Goal: Check status: Check status

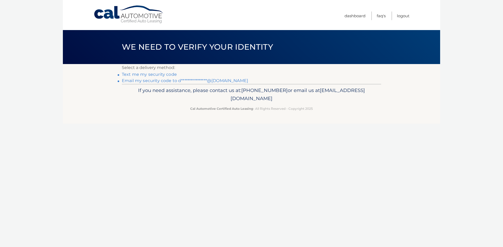
click at [180, 82] on link "**********" at bounding box center [185, 80] width 126 height 5
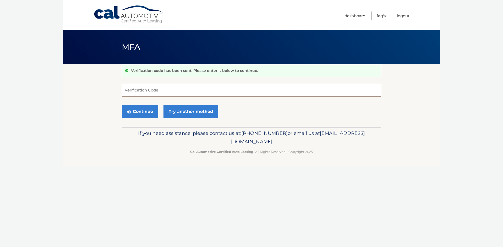
click at [155, 89] on input "Verification Code" at bounding box center [251, 90] width 259 height 13
type input "970841"
click at [122, 105] on button "Continue" at bounding box center [140, 111] width 36 height 13
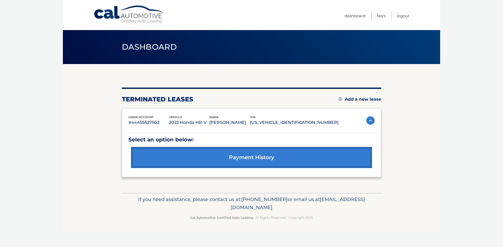
drag, startPoint x: 443, startPoint y: 158, endPoint x: 442, endPoint y: 147, distance: 10.5
click at [442, 156] on body "Cal Automotive Menu Dashboard FAQ's Logout" at bounding box center [251, 123] width 503 height 247
click at [326, 156] on link "payment history" at bounding box center [251, 157] width 241 height 21
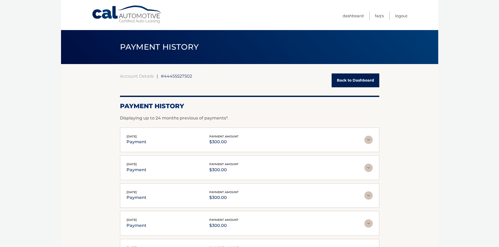
drag, startPoint x: 170, startPoint y: 198, endPoint x: 92, endPoint y: 148, distance: 92.2
click at [81, 149] on section "Account Details | #44455527502 Back to Dashboard Payment History Displaying up …" at bounding box center [249, 184] width 377 height 240
drag, startPoint x: 190, startPoint y: 98, endPoint x: 186, endPoint y: 85, distance: 13.3
click at [189, 95] on div "Account Details | #44455527502 Back to Dashboard Payment History Displaying up …" at bounding box center [249, 184] width 259 height 220
click at [174, 75] on span "#44455527502" at bounding box center [176, 76] width 31 height 5
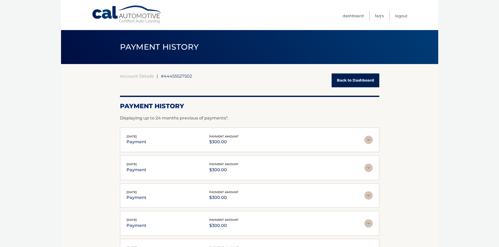
click at [345, 75] on link "Back to Dashboard" at bounding box center [355, 81] width 48 height 14
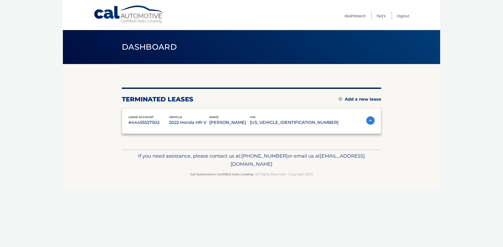
click at [380, 15] on link "FAQ's" at bounding box center [381, 16] width 9 height 9
